Goal: Check status: Check status

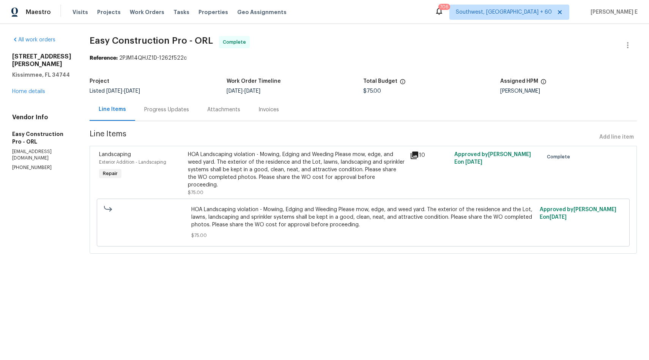
click at [189, 112] on div "Progress Updates" at bounding box center [166, 110] width 45 height 8
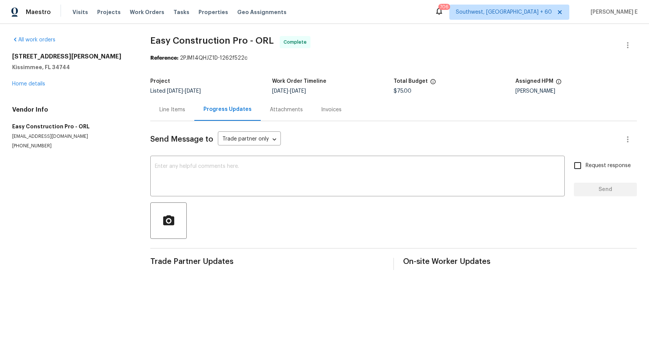
click at [175, 112] on div "Line Items" at bounding box center [172, 110] width 26 height 8
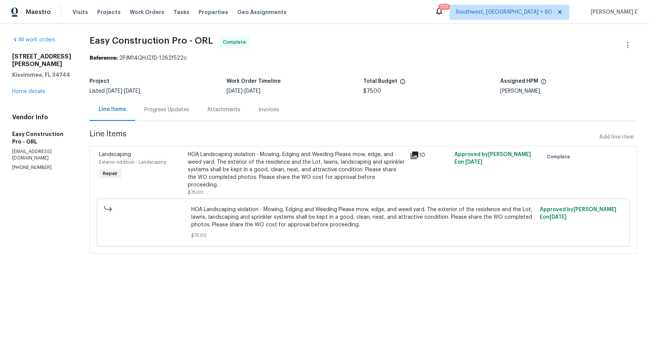
click at [336, 166] on div "HOA Landscaping violation - Mowing, Edging and Weeding Please mow, edge, and we…" at bounding box center [297, 170] width 218 height 38
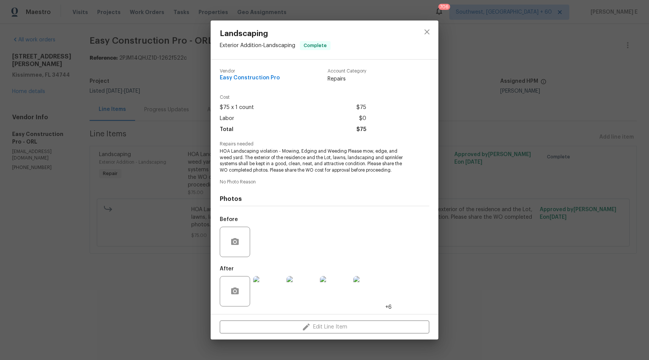
click at [272, 287] on img at bounding box center [268, 291] width 30 height 30
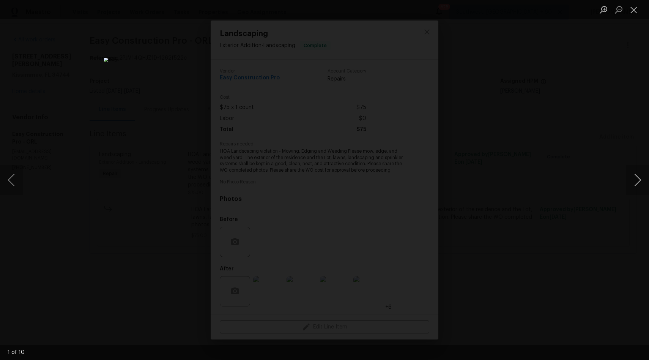
click at [637, 181] on button "Next image" at bounding box center [638, 180] width 23 height 30
click at [542, 178] on div "Lightbox" at bounding box center [324, 180] width 649 height 360
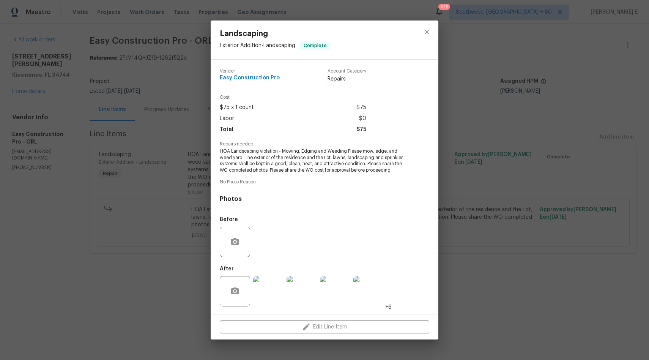
click at [542, 178] on div "Landscaping Exterior Addition - Landscaping Complete Vendor Easy Construction P…" at bounding box center [324, 180] width 649 height 360
